Goal: Information Seeking & Learning: Learn about a topic

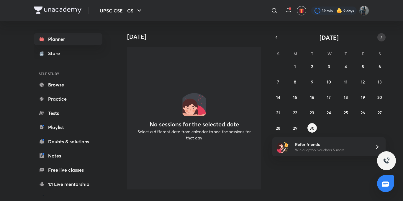
click at [380, 38] on icon "button" at bounding box center [381, 37] width 5 height 5
click at [327, 66] on button "1" at bounding box center [329, 65] width 9 height 9
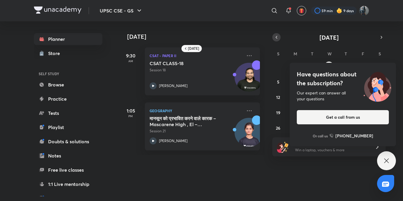
click at [279, 38] on icon "button" at bounding box center [276, 37] width 5 height 5
click at [389, 162] on icon at bounding box center [386, 160] width 4 height 4
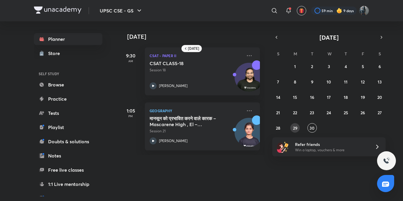
click at [295, 125] on abbr "29" at bounding box center [295, 128] width 4 height 6
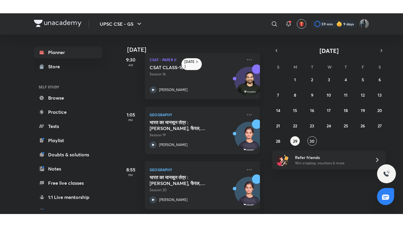
scroll to position [14, 0]
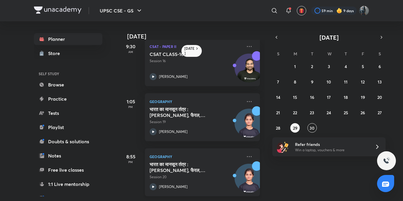
click at [152, 183] on icon at bounding box center [153, 186] width 7 height 7
